Goal: Information Seeking & Learning: Check status

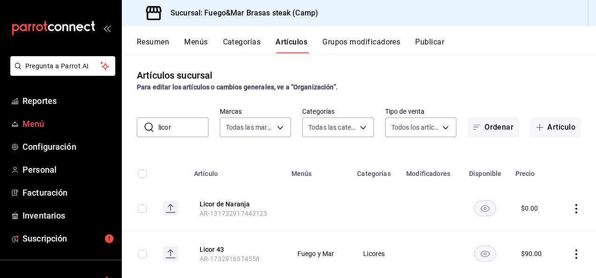
click at [41, 126] on span "Menú" at bounding box center [67, 124] width 91 height 13
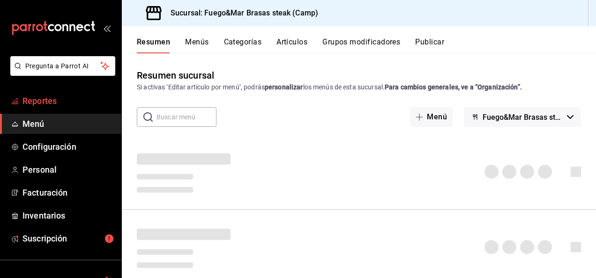
click at [43, 102] on span "Reportes" at bounding box center [67, 101] width 91 height 13
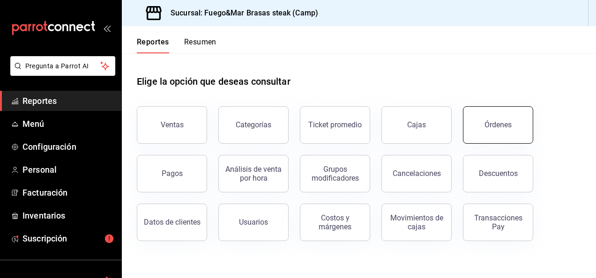
click at [497, 134] on button "Órdenes" at bounding box center [498, 124] width 70 height 37
